Goal: Transaction & Acquisition: Purchase product/service

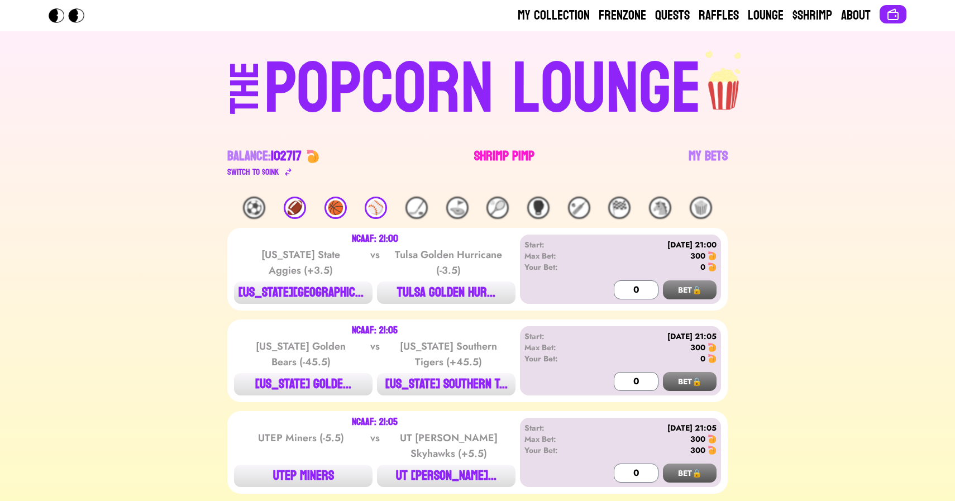
click at [492, 162] on link "Shrimp Pimp" at bounding box center [504, 162] width 60 height 31
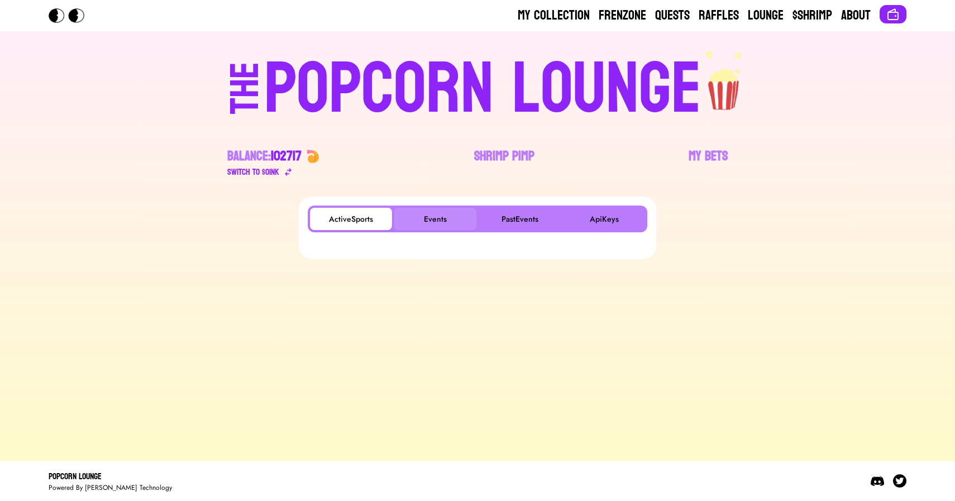
click at [442, 220] on button "Events" at bounding box center [435, 219] width 82 height 22
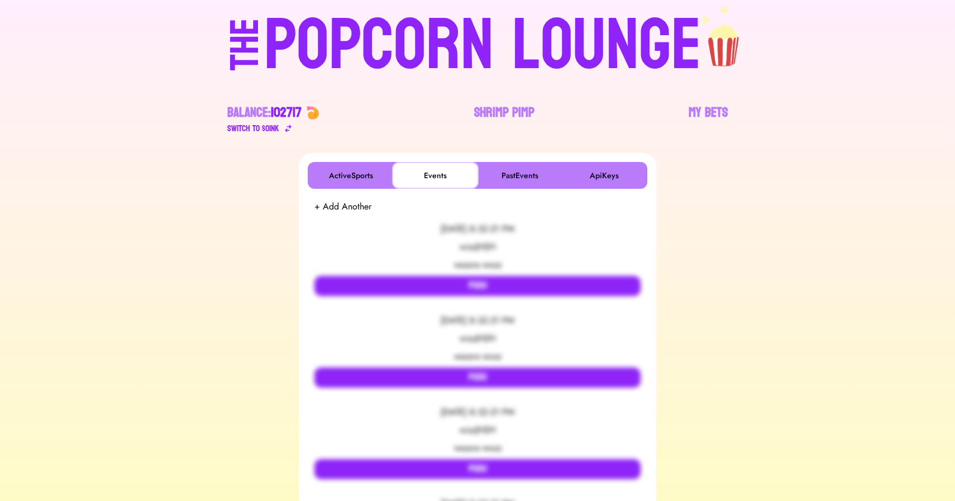
scroll to position [51, 0]
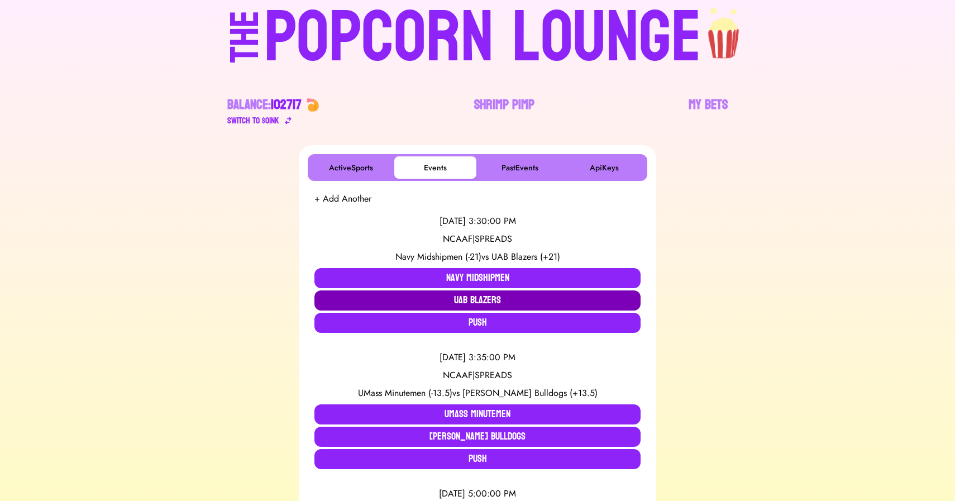
click at [468, 301] on button "UAB Blazers" at bounding box center [477, 300] width 326 height 20
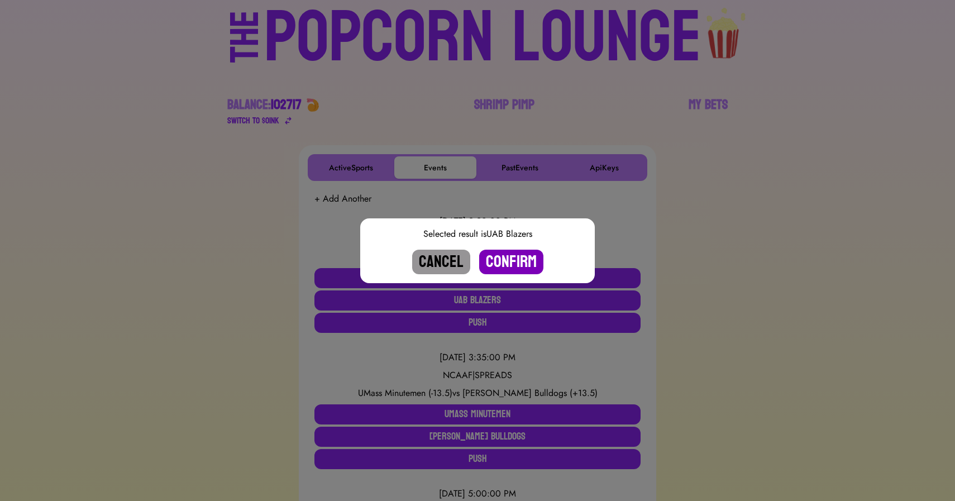
click at [504, 269] on button "Confirm" at bounding box center [511, 262] width 64 height 25
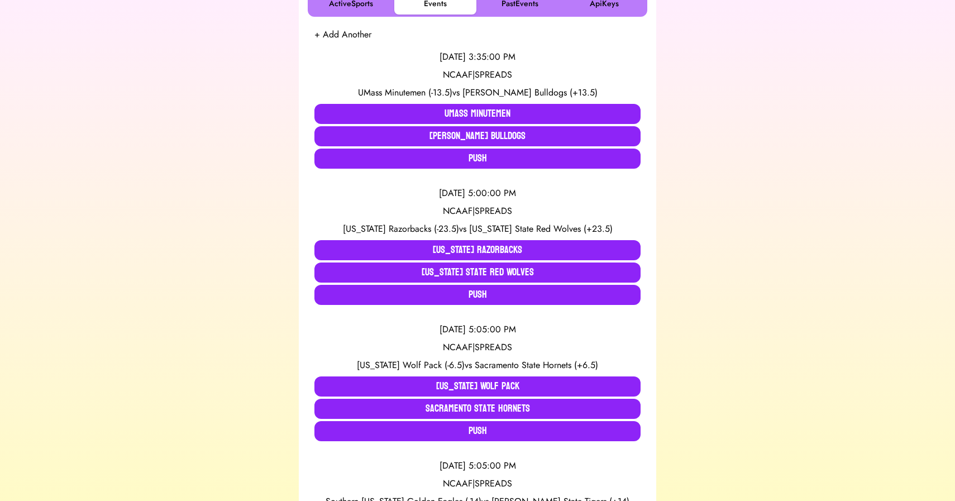
scroll to position [216, 0]
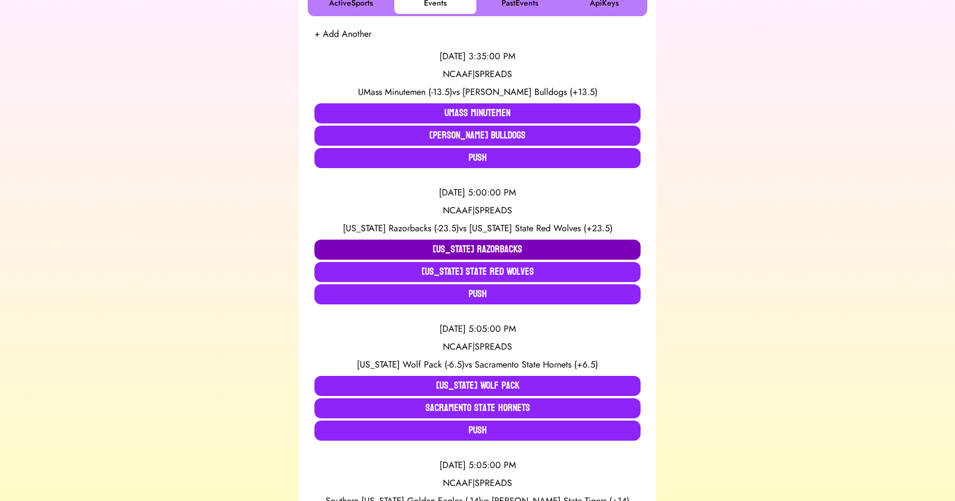
click at [385, 245] on button "Arkansas Razorbacks" at bounding box center [477, 250] width 326 height 20
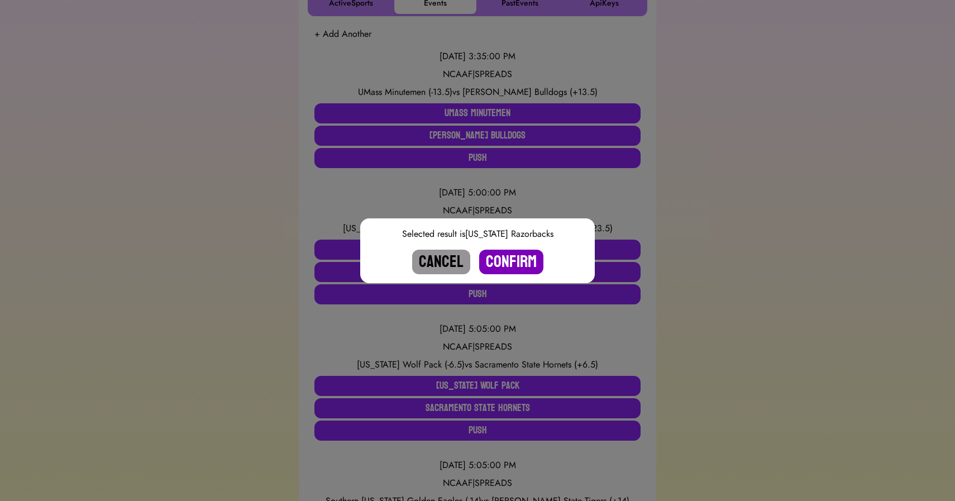
click at [509, 254] on button "Confirm" at bounding box center [511, 262] width 64 height 25
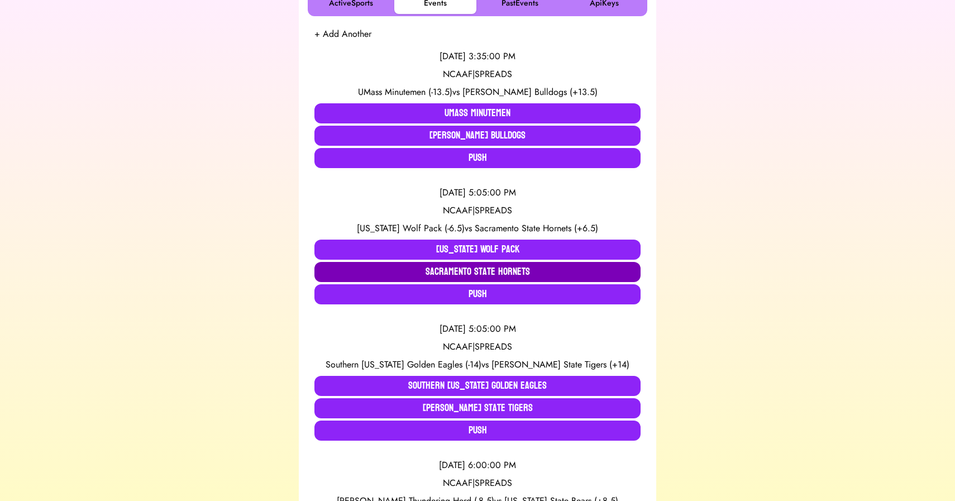
click at [430, 270] on button "Sacramento State Hornets" at bounding box center [477, 272] width 326 height 20
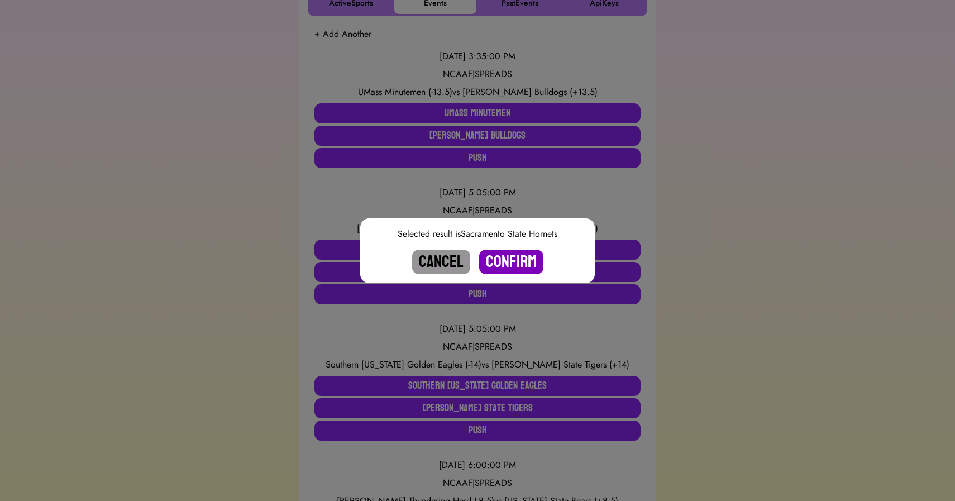
click at [512, 262] on button "Confirm" at bounding box center [511, 262] width 64 height 25
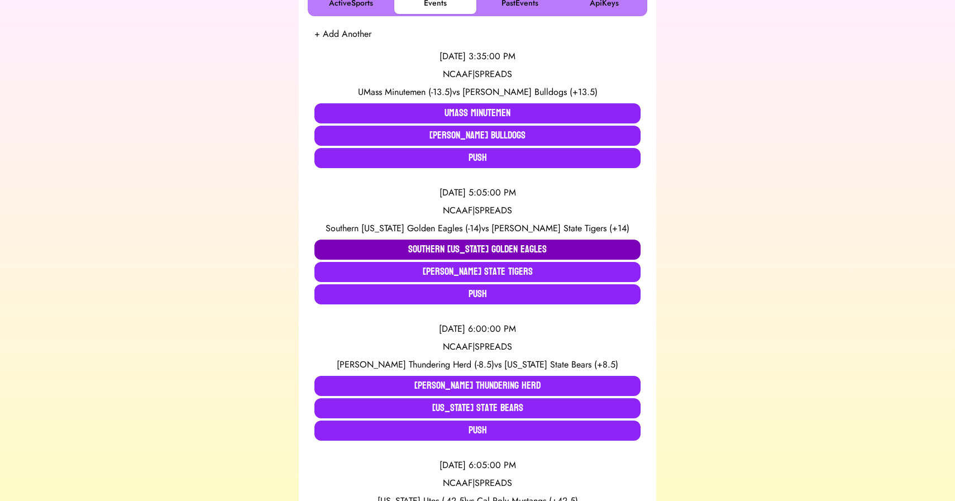
click at [466, 247] on button "Southern Mississippi Golden Eagles" at bounding box center [477, 250] width 326 height 20
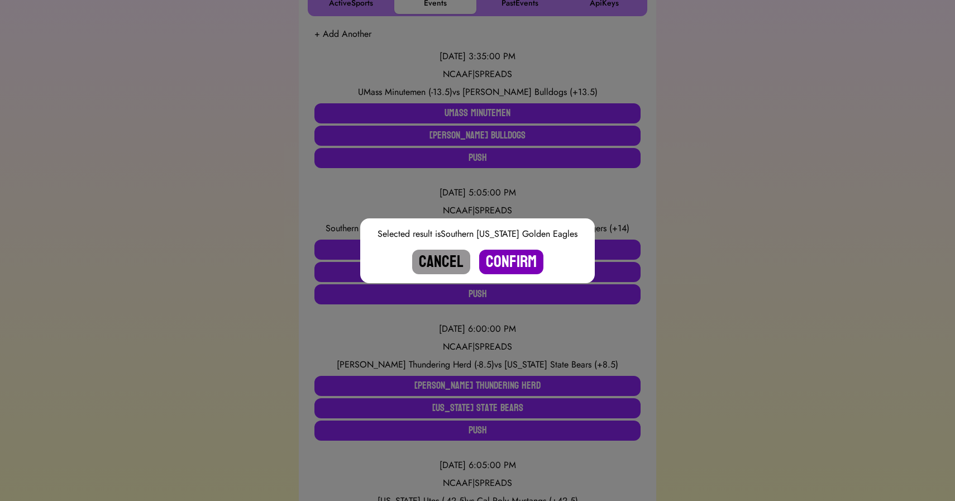
click at [519, 264] on button "Confirm" at bounding box center [511, 262] width 64 height 25
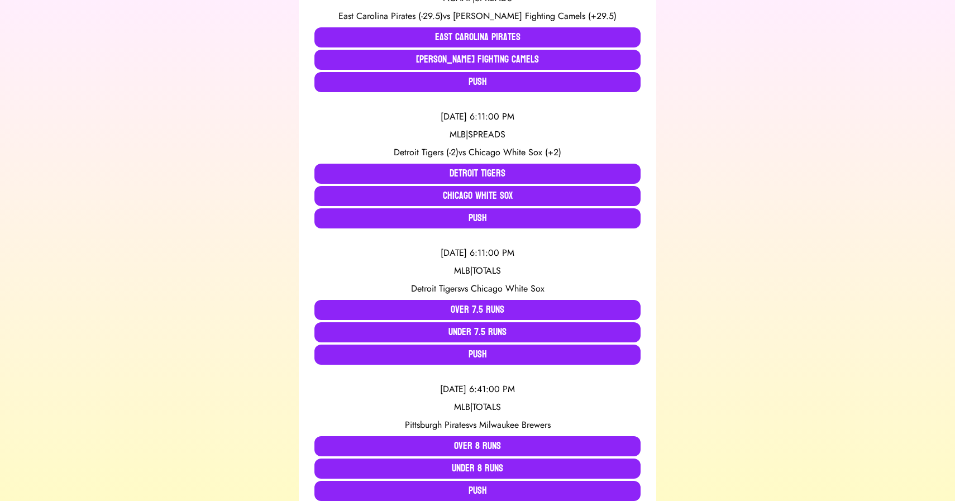
scroll to position [984, 0]
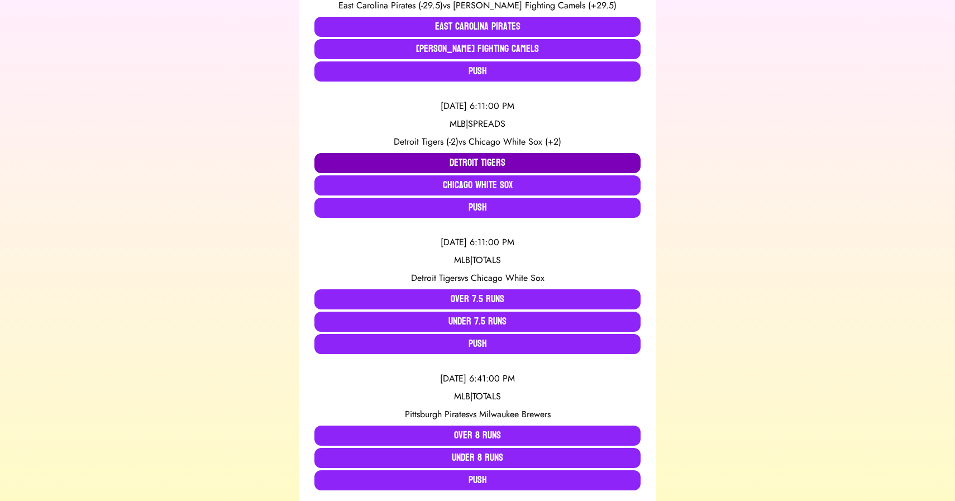
click at [401, 157] on button "Detroit Tigers" at bounding box center [477, 163] width 326 height 20
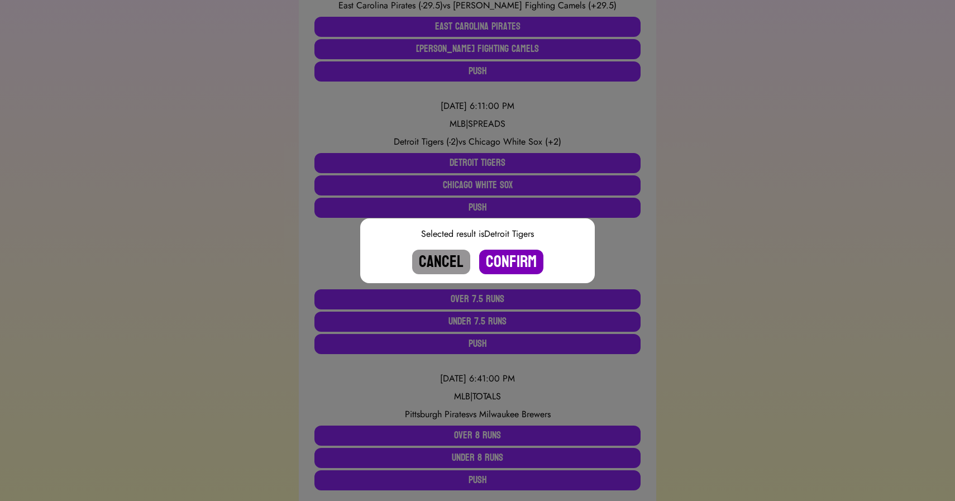
click at [505, 260] on button "Confirm" at bounding box center [511, 262] width 64 height 25
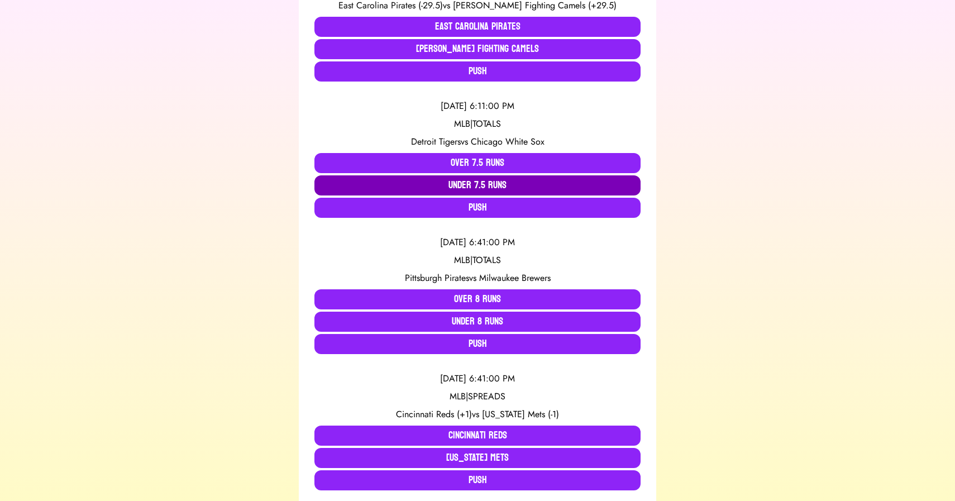
click at [487, 184] on button "Under 7.5 Runs" at bounding box center [477, 185] width 326 height 20
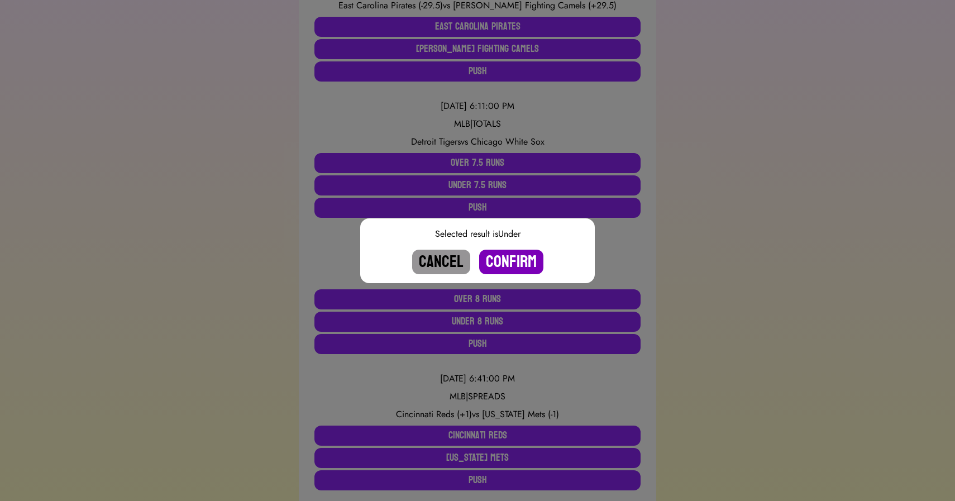
click at [507, 260] on button "Confirm" at bounding box center [511, 262] width 64 height 25
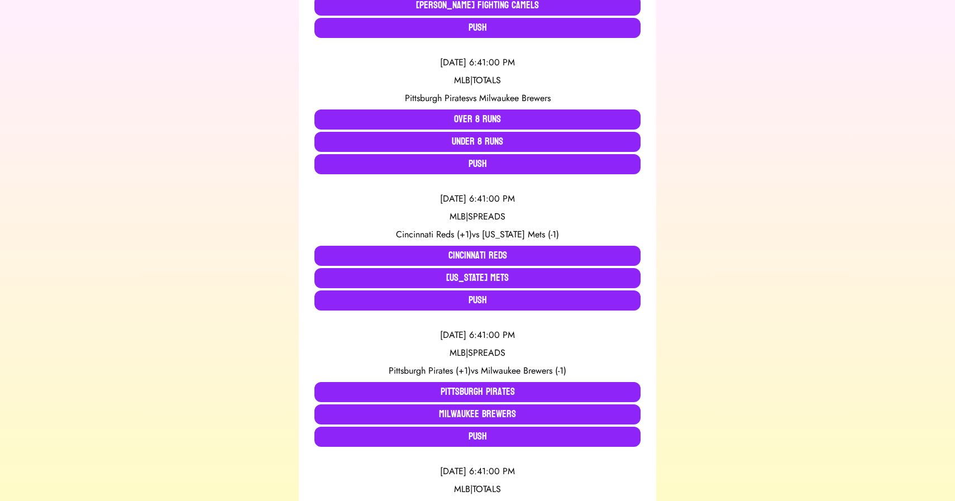
scroll to position [1029, 0]
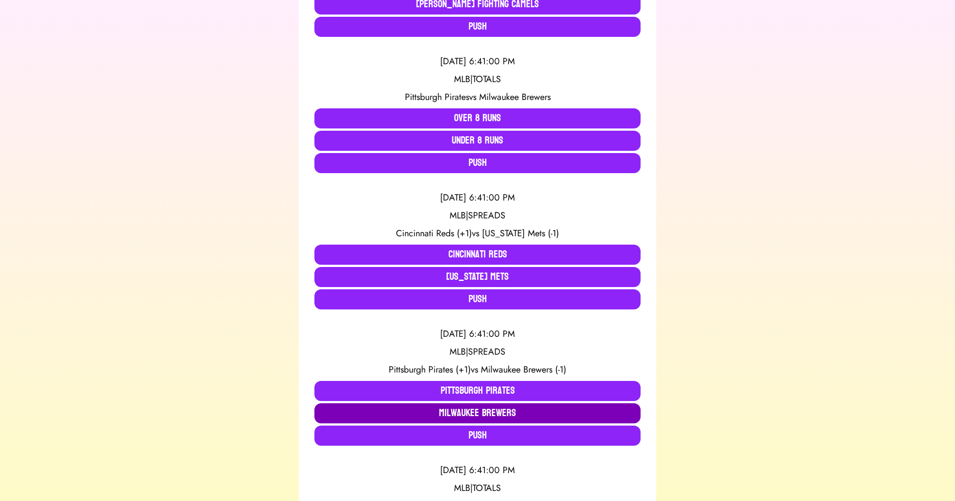
click at [499, 409] on button "Milwaukee Brewers" at bounding box center [477, 413] width 326 height 20
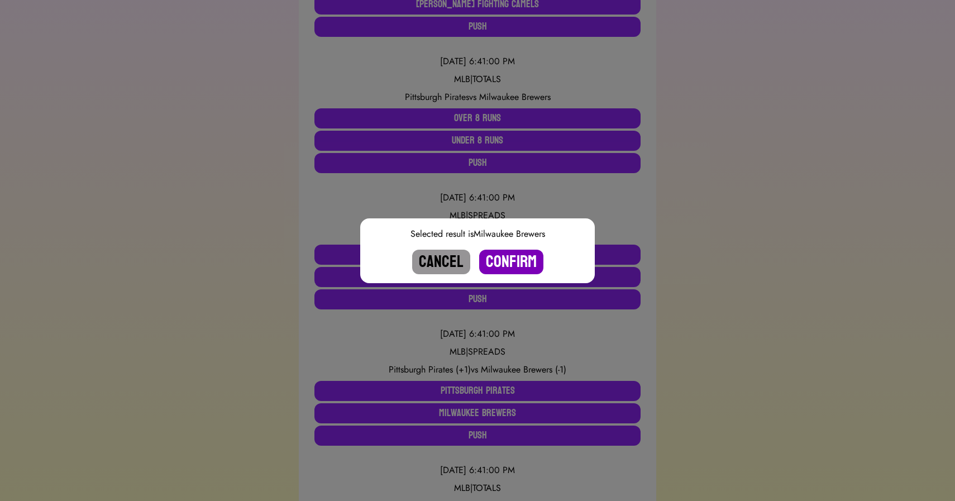
click at [519, 258] on button "Confirm" at bounding box center [511, 262] width 64 height 25
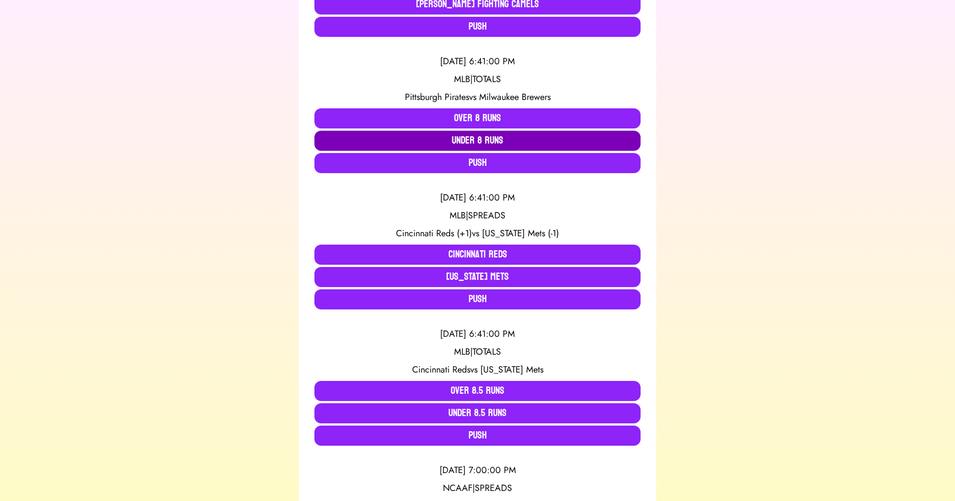
click at [480, 141] on button "Under 8 Runs" at bounding box center [477, 141] width 326 height 20
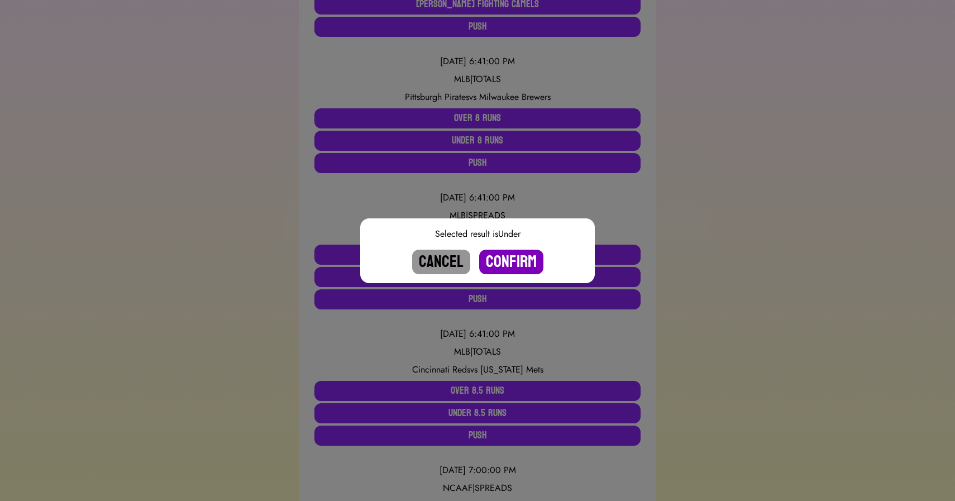
click at [506, 258] on button "Confirm" at bounding box center [511, 262] width 64 height 25
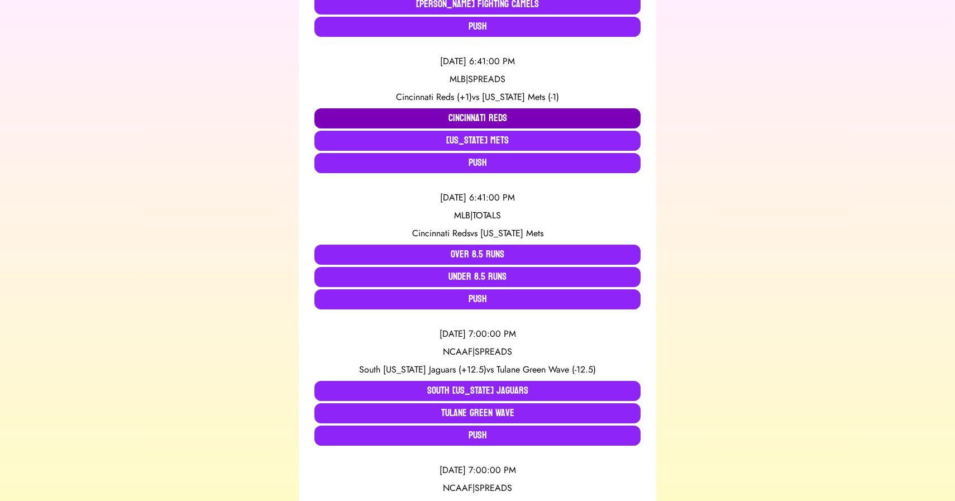
click at [429, 122] on button "Cincinnati Reds" at bounding box center [477, 118] width 326 height 20
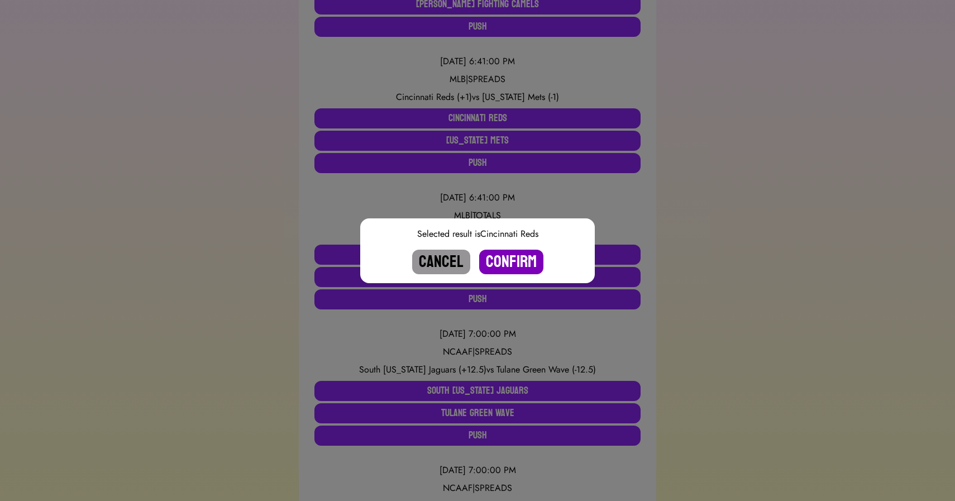
click at [508, 272] on button "Confirm" at bounding box center [511, 262] width 64 height 25
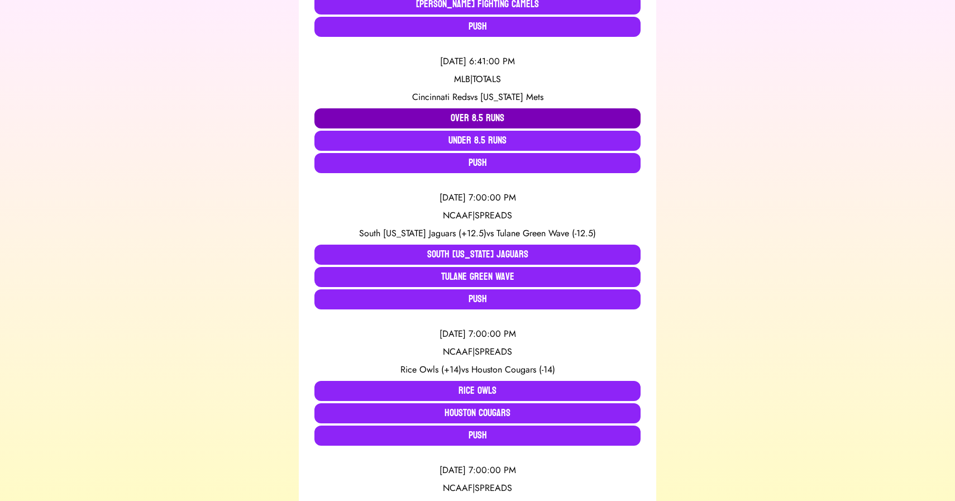
click at [490, 114] on button "Over 8.5 Runs" at bounding box center [477, 118] width 326 height 20
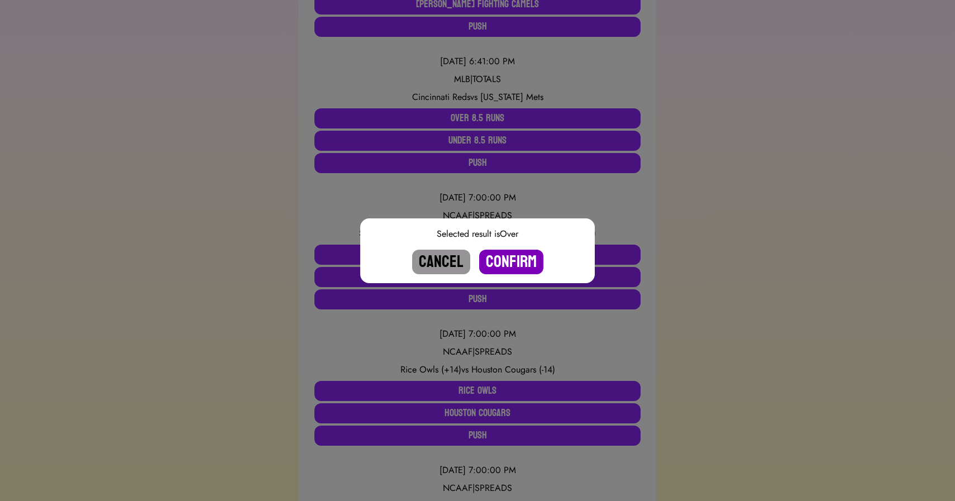
click at [514, 260] on button "Confirm" at bounding box center [511, 262] width 64 height 25
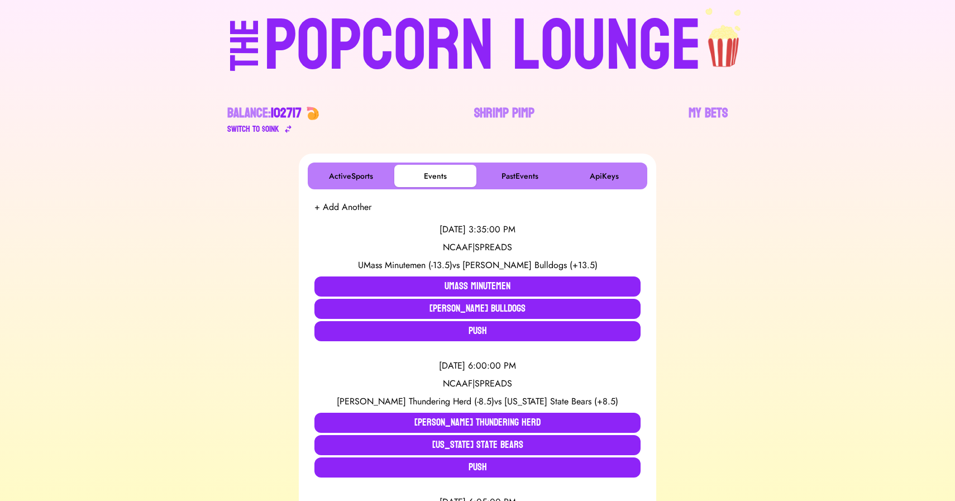
scroll to position [0, 0]
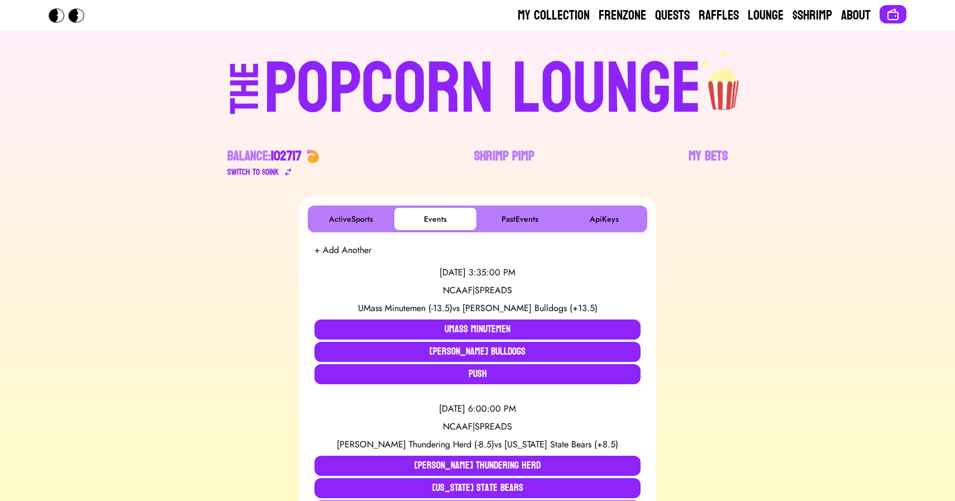
click at [410, 96] on div "POPCORN LOUNGE" at bounding box center [482, 89] width 437 height 71
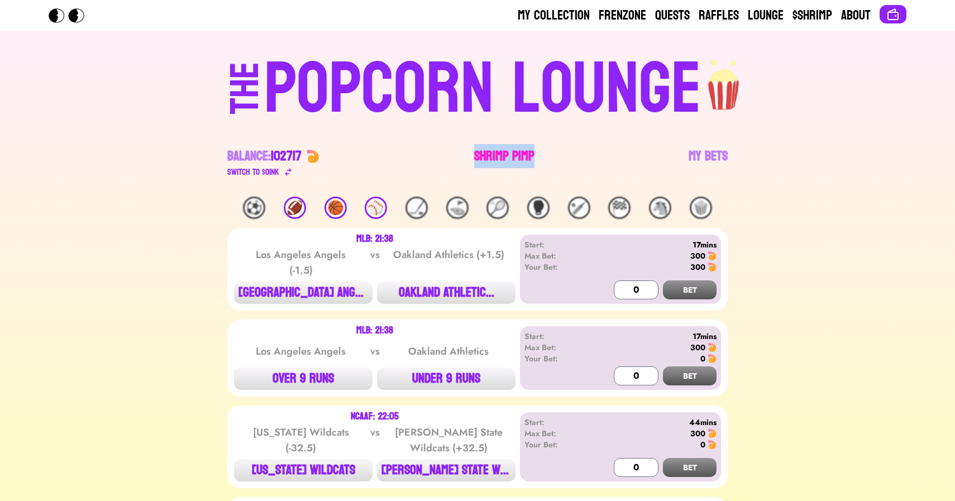
click at [504, 154] on link "Shrimp Pimp" at bounding box center [504, 162] width 60 height 31
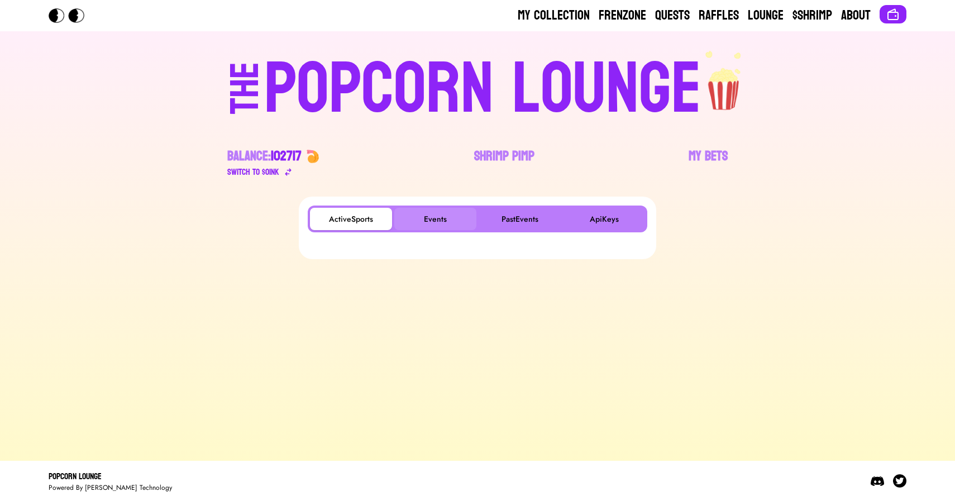
click at [438, 211] on button "Events" at bounding box center [435, 219] width 82 height 22
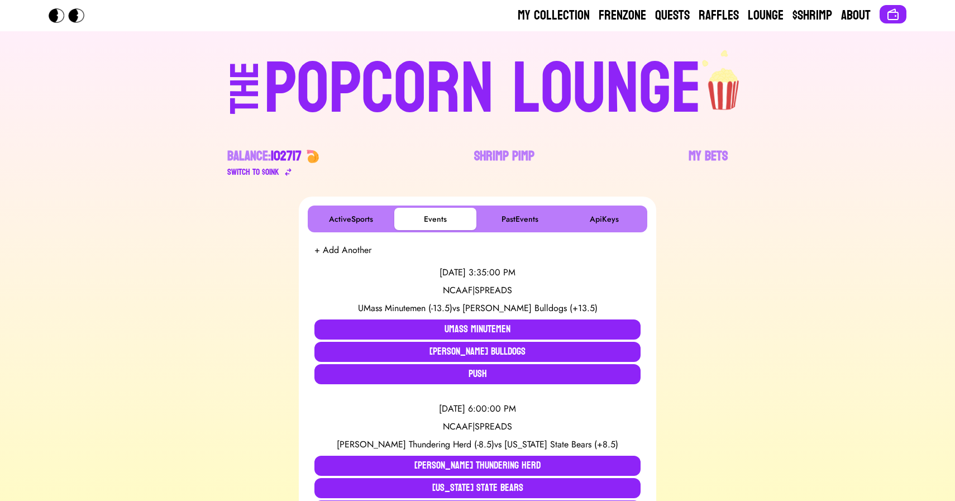
scroll to position [330, 0]
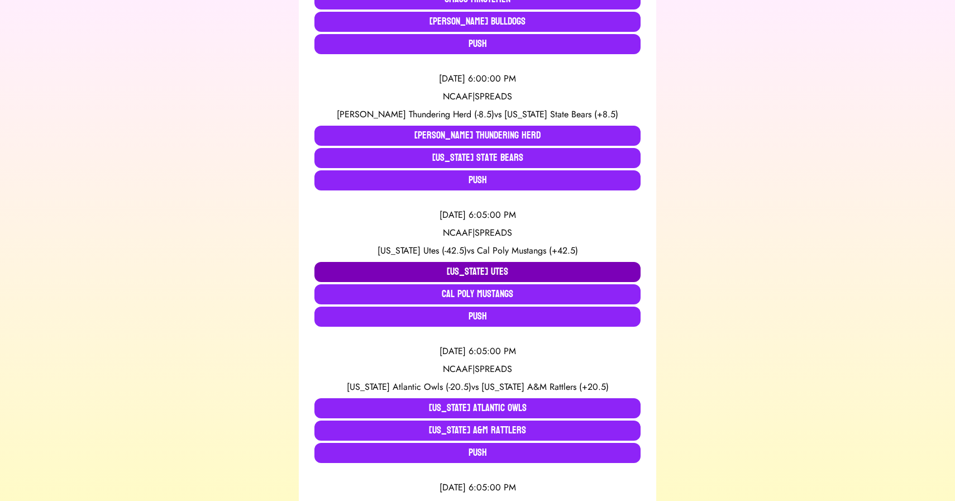
click at [415, 269] on button "Utah Utes" at bounding box center [477, 272] width 326 height 20
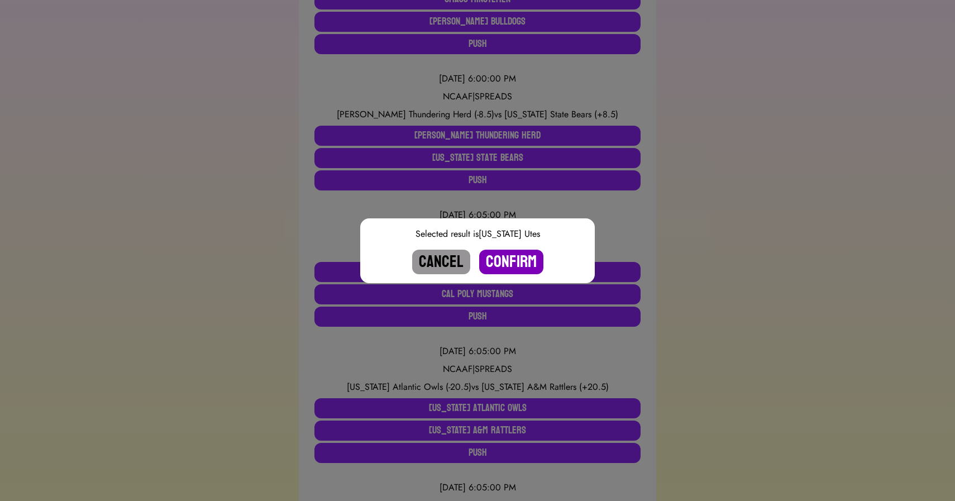
click at [509, 258] on button "Confirm" at bounding box center [511, 262] width 64 height 25
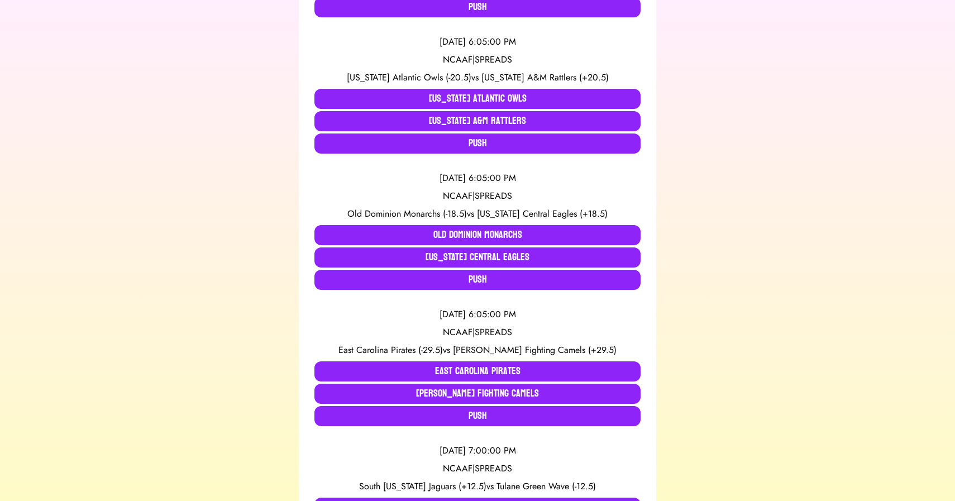
scroll to position [0, 0]
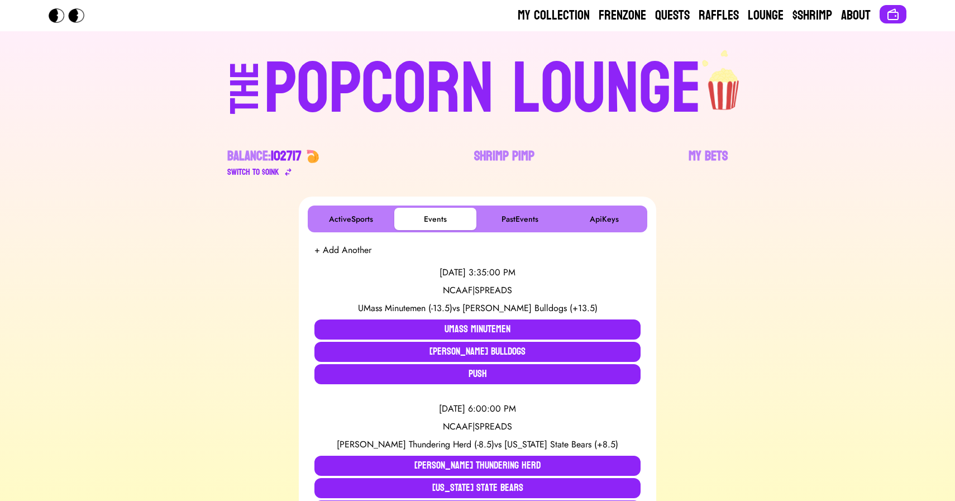
click at [394, 78] on div "POPCORN LOUNGE" at bounding box center [482, 89] width 437 height 71
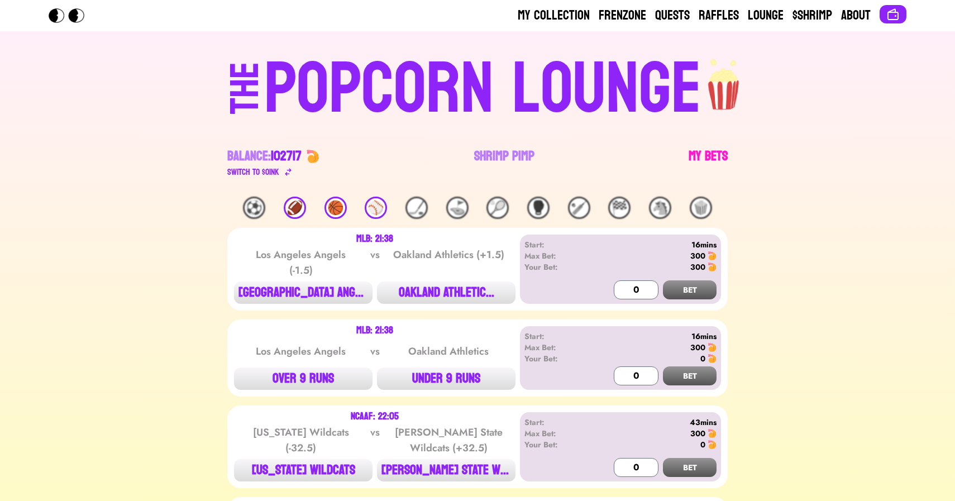
click at [716, 149] on link "My Bets" at bounding box center [707, 162] width 39 height 31
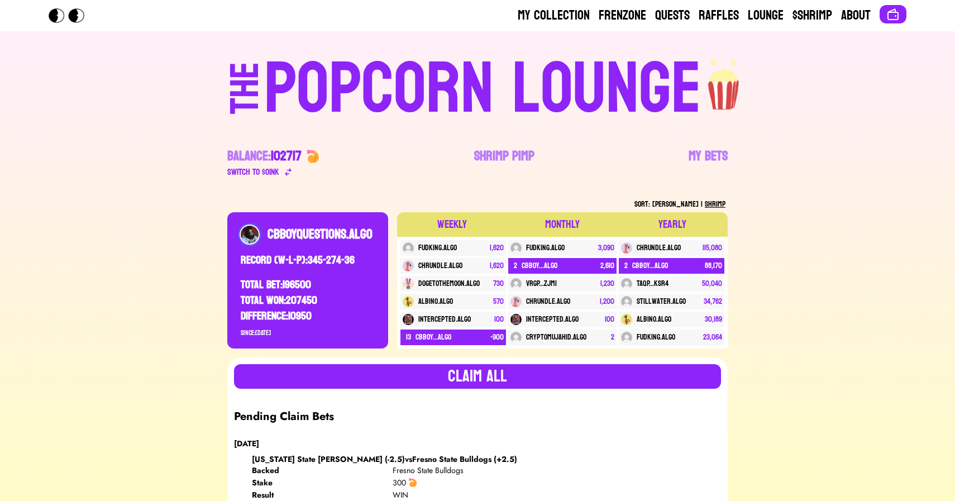
click at [439, 86] on div "POPCORN LOUNGE" at bounding box center [482, 89] width 437 height 71
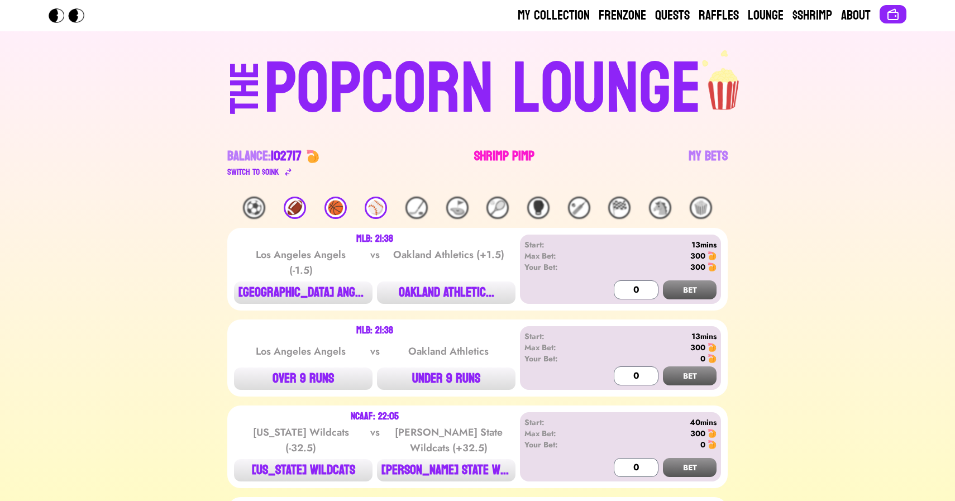
click at [485, 152] on link "Shrimp Pimp" at bounding box center [504, 162] width 60 height 31
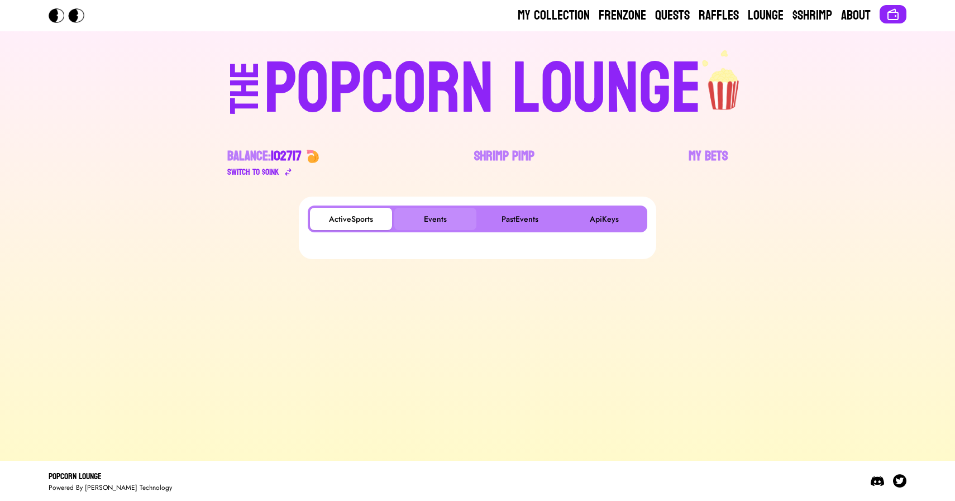
click at [421, 218] on button "Events" at bounding box center [435, 219] width 82 height 22
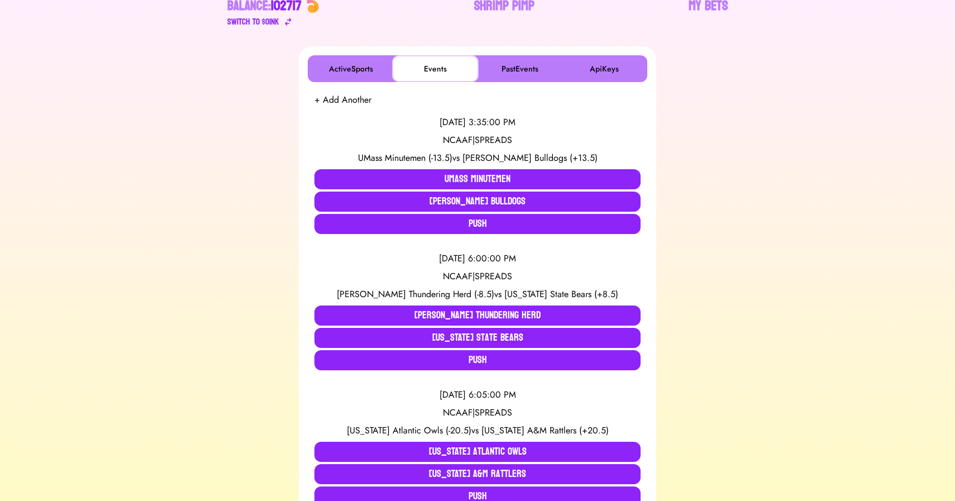
scroll to position [152, 0]
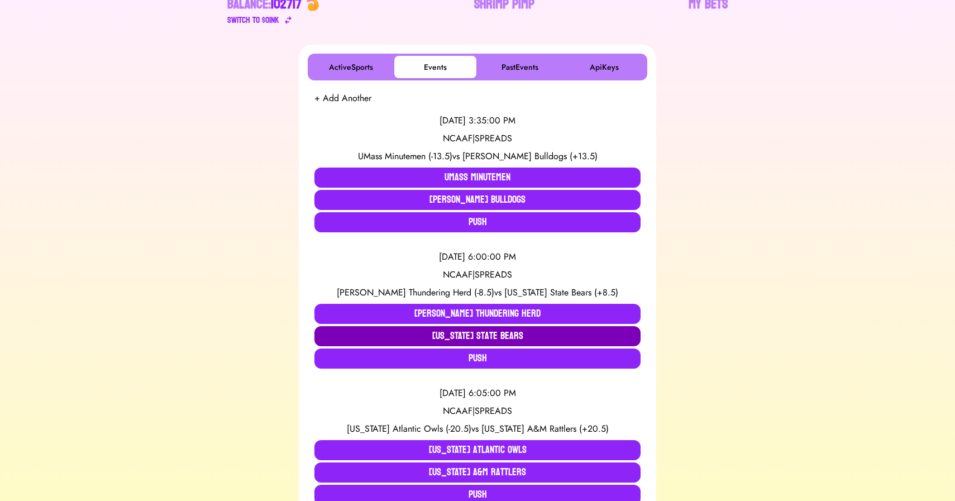
click at [451, 335] on button "[US_STATE] State Bears" at bounding box center [477, 336] width 326 height 20
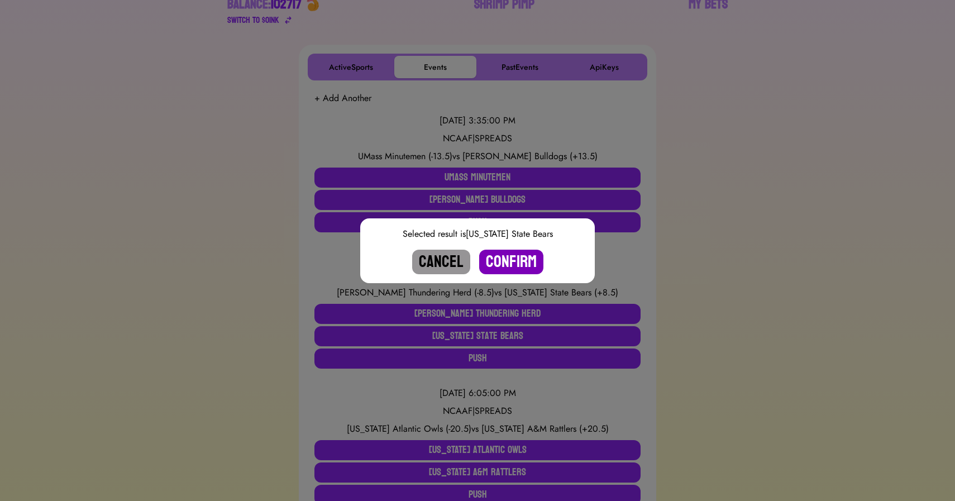
click at [516, 262] on button "Confirm" at bounding box center [511, 262] width 64 height 25
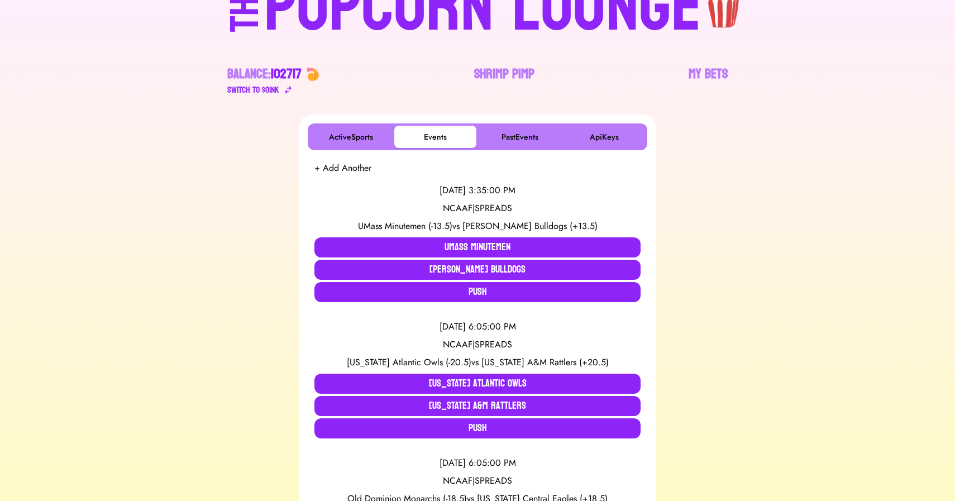
scroll to position [0, 0]
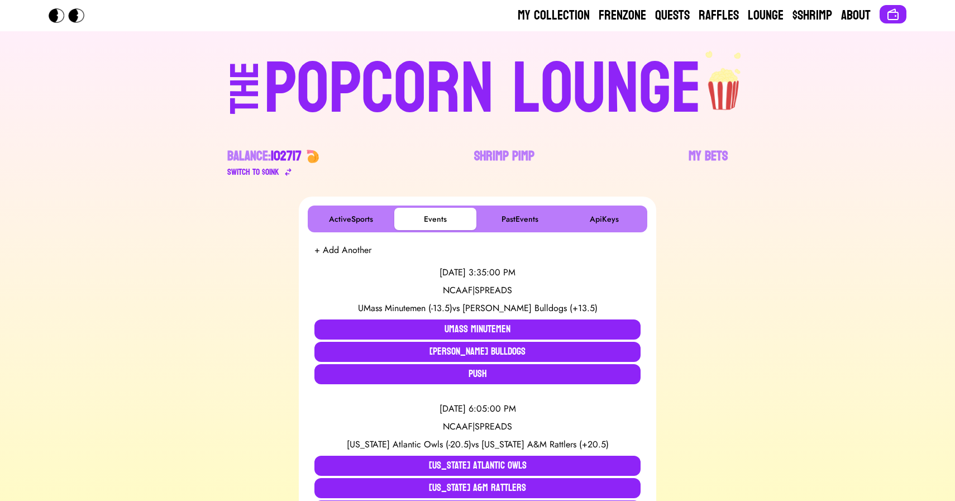
click at [431, 74] on div "POPCORN LOUNGE" at bounding box center [482, 89] width 437 height 71
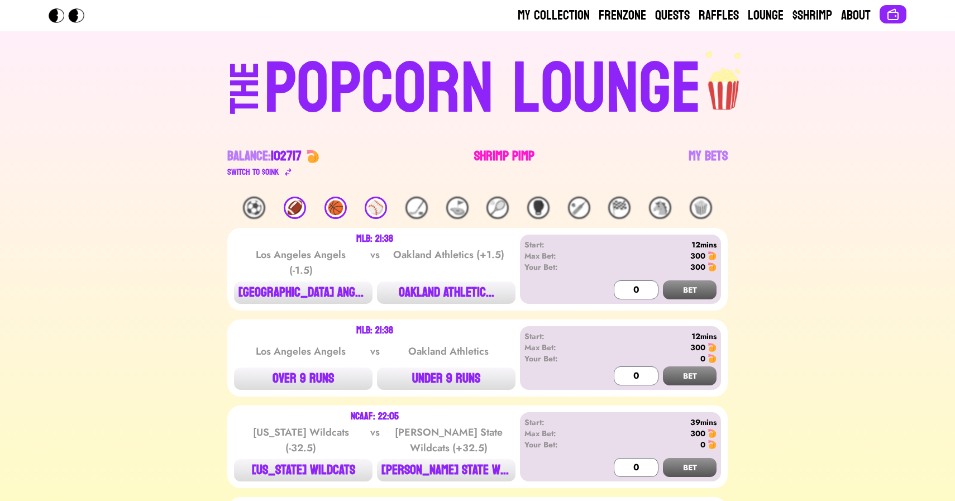
click at [497, 149] on link "Shrimp Pimp" at bounding box center [504, 162] width 60 height 31
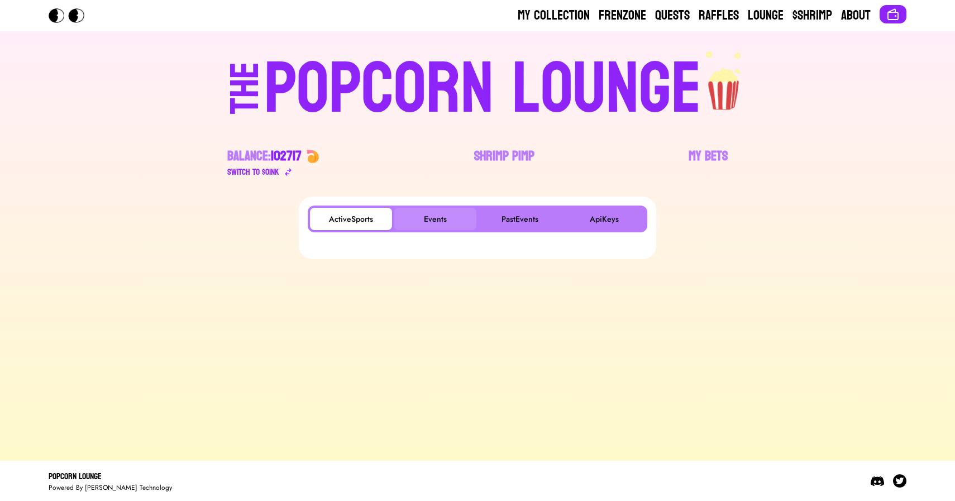
click at [443, 210] on button "Events" at bounding box center [435, 219] width 82 height 22
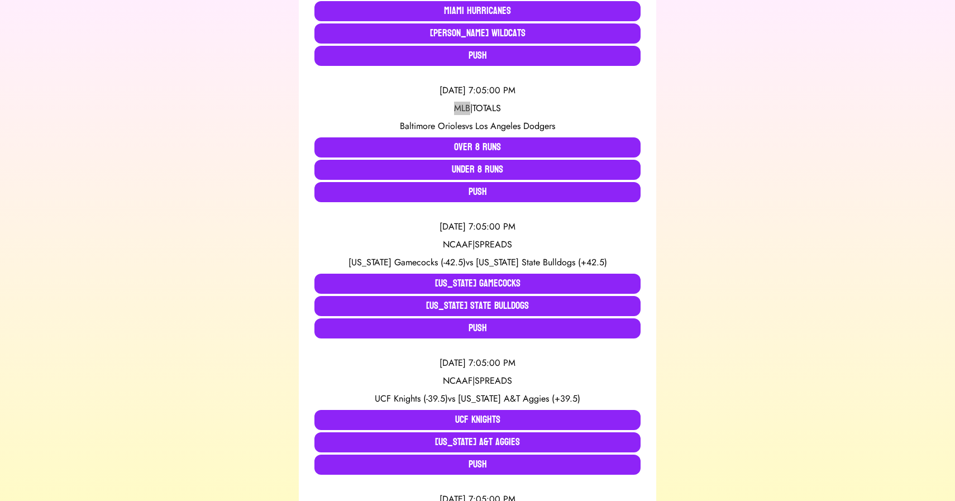
scroll to position [1954, 0]
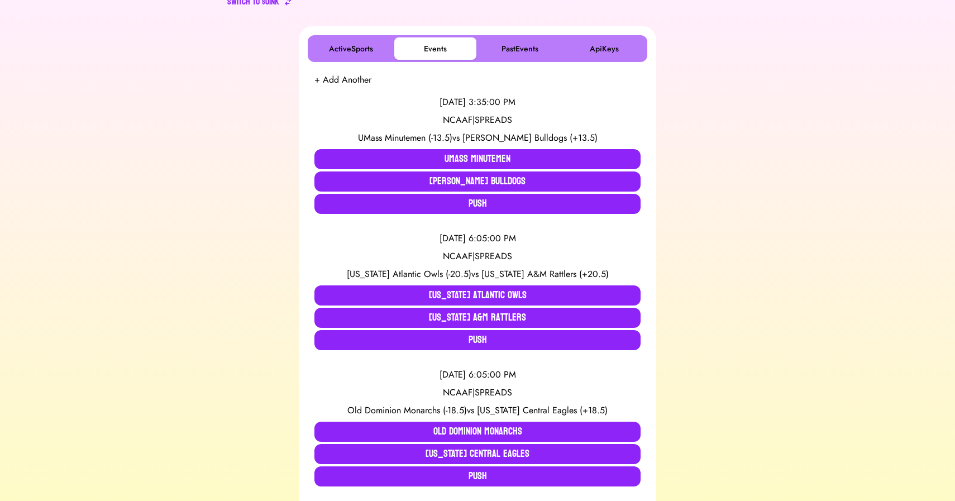
scroll to position [182, 0]
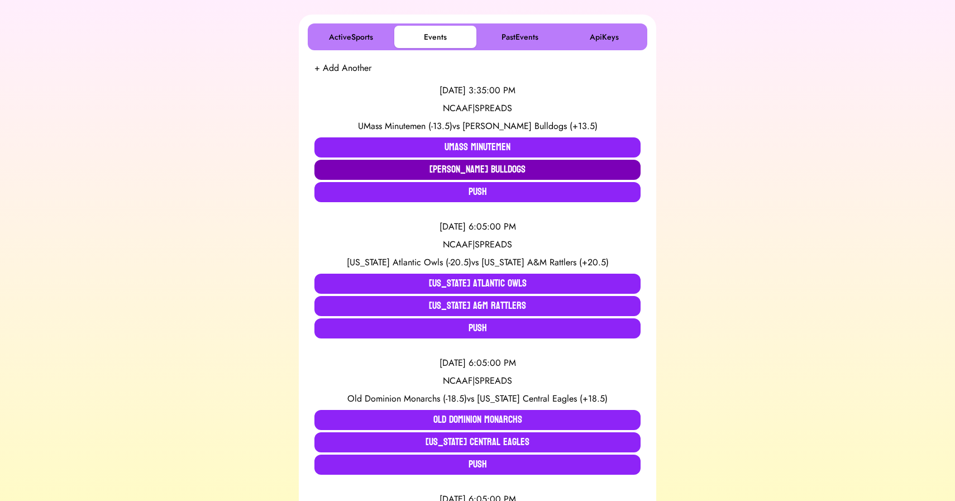
click at [443, 173] on button "[PERSON_NAME] Bulldogs" at bounding box center [477, 170] width 326 height 20
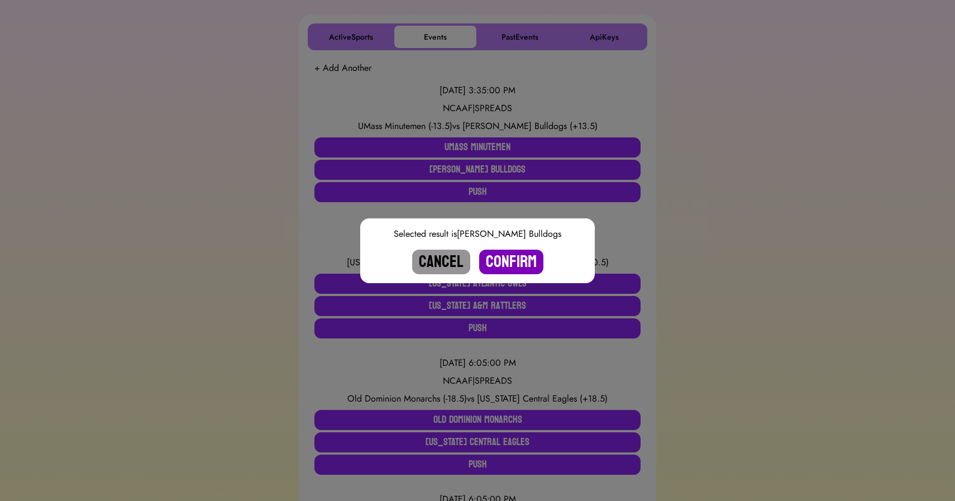
click at [501, 258] on button "Confirm" at bounding box center [511, 262] width 64 height 25
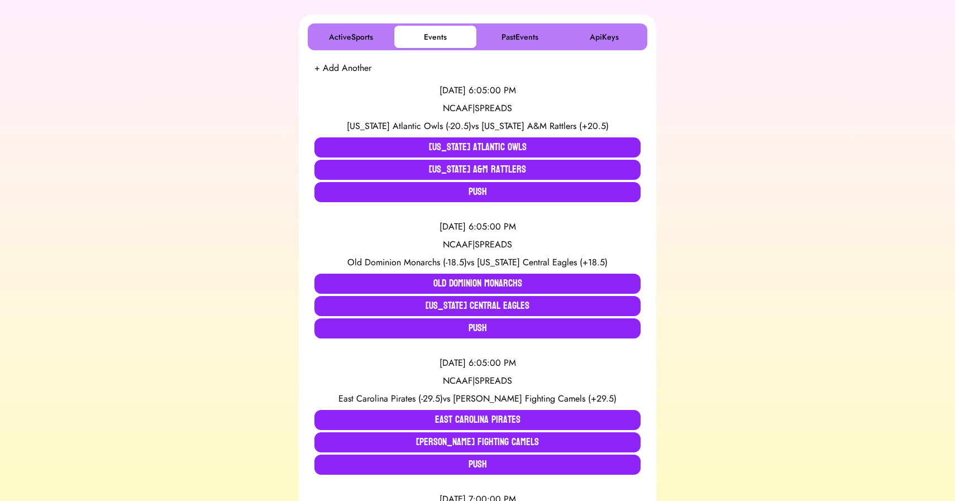
scroll to position [0, 0]
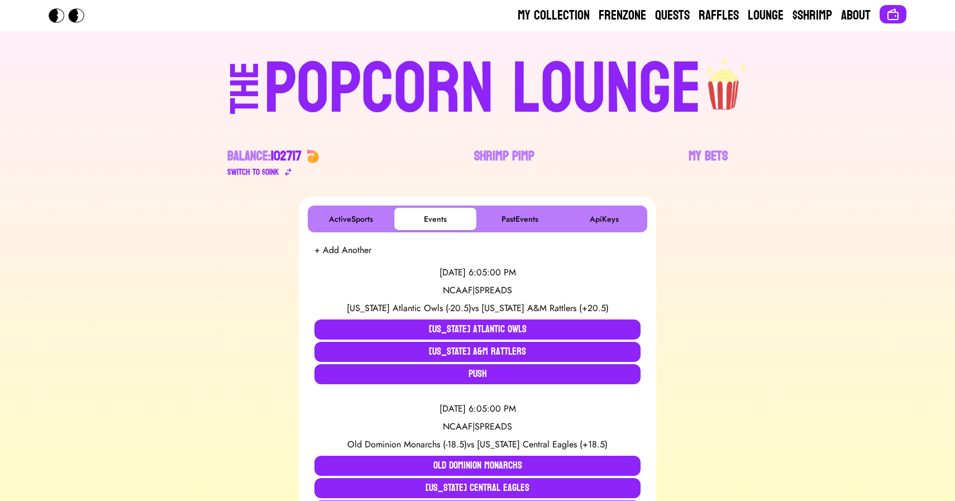
click at [498, 65] on div "POPCORN LOUNGE" at bounding box center [482, 89] width 437 height 71
